Goal: Navigation & Orientation: Find specific page/section

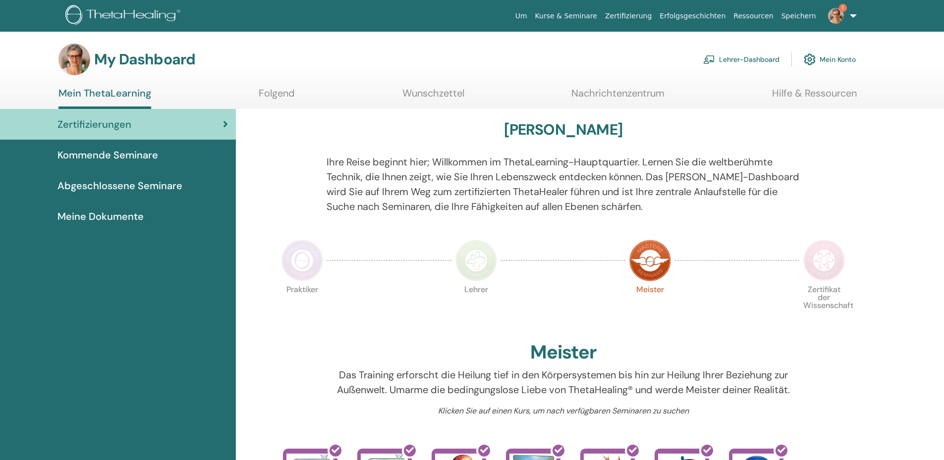
click at [750, 61] on link "Lehrer-Dashboard" at bounding box center [741, 60] width 76 height 22
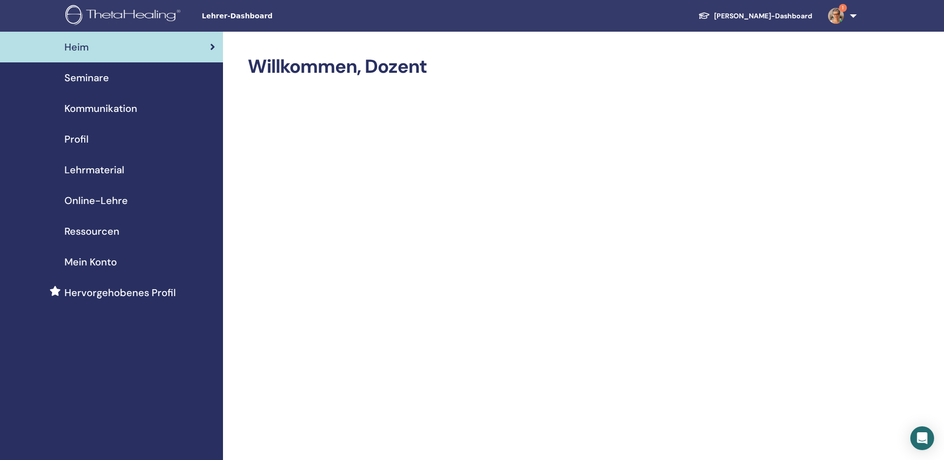
click at [108, 76] on span "Seminare" at bounding box center [86, 77] width 45 height 15
